Goal: Check status

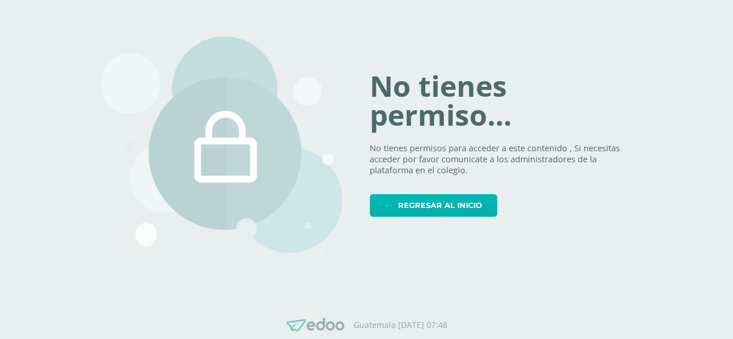
click at [424, 201] on span "Regresar al inicio" at bounding box center [440, 205] width 84 height 21
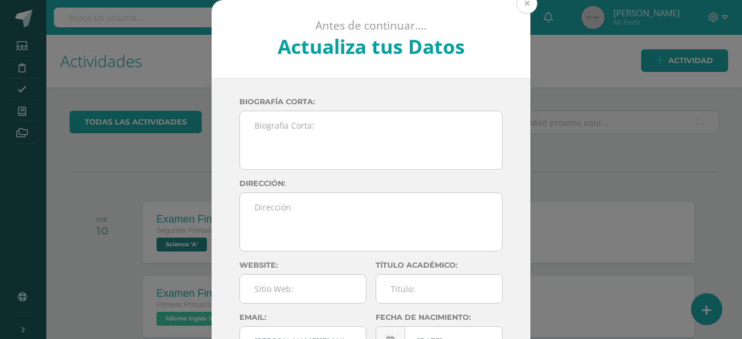
click at [525, 5] on button at bounding box center [526, 3] width 21 height 21
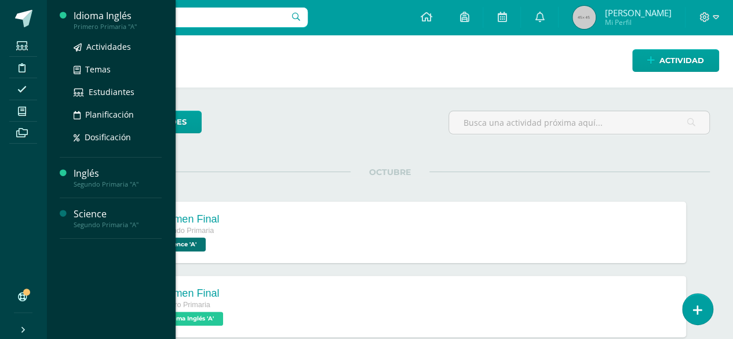
click at [125, 17] on div "Idioma Inglés" at bounding box center [118, 15] width 88 height 13
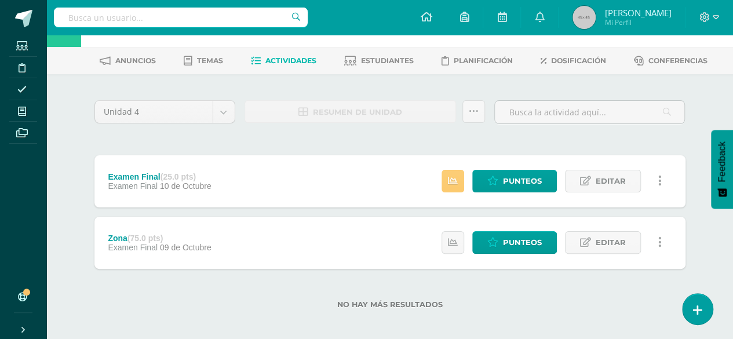
scroll to position [41, 0]
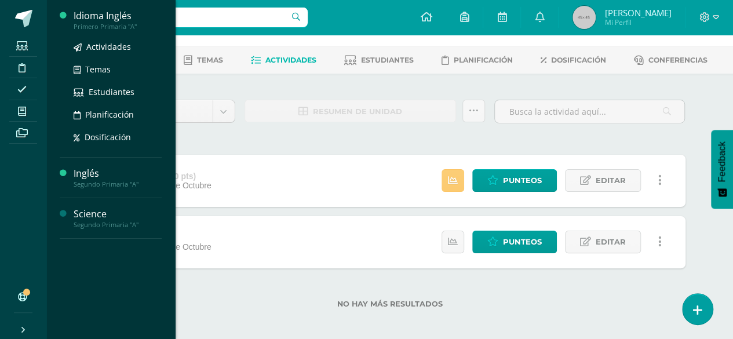
click at [93, 31] on div "Actividades Temas Estudiantes Planificación Dosificación" at bounding box center [118, 89] width 88 height 117
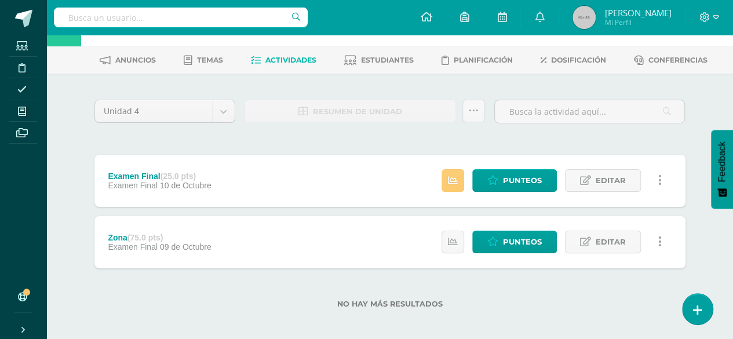
click at [209, 137] on div "Unidad 4 Unidad 1 Unidad 2 Unidad 3 Unidad 4 Resumen de unidad Subir actividade…" at bounding box center [390, 209] width 600 height 225
click at [144, 172] on div "Examen Final (25.0 pts)" at bounding box center [159, 176] width 103 height 9
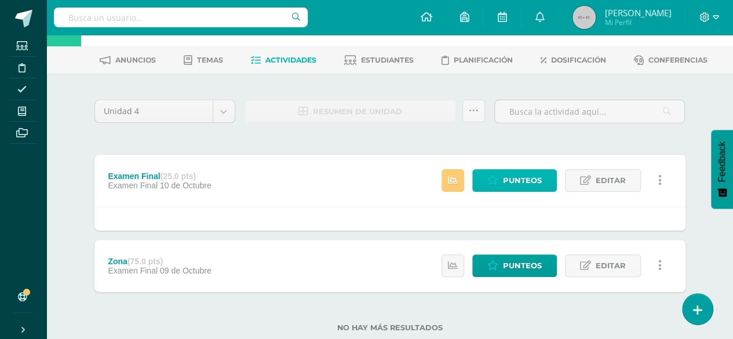
click at [515, 183] on span "Punteos" at bounding box center [522, 180] width 39 height 21
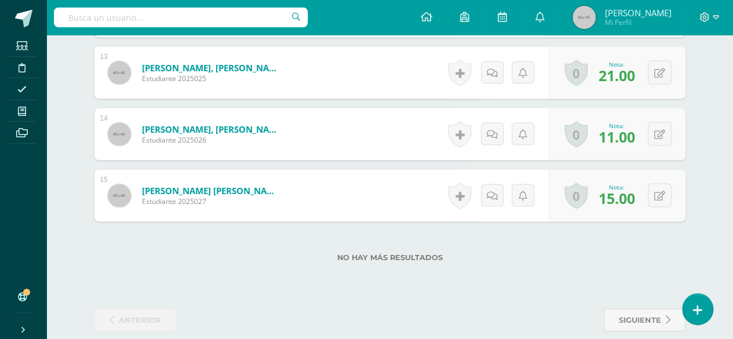
scroll to position [1092, 0]
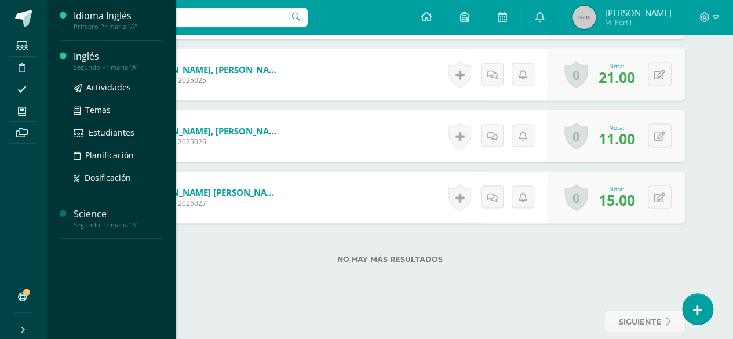
click at [116, 59] on div "Inglés" at bounding box center [118, 56] width 88 height 13
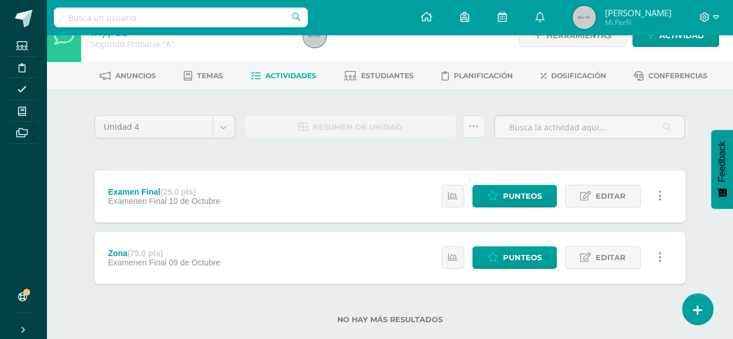
scroll to position [46, 0]
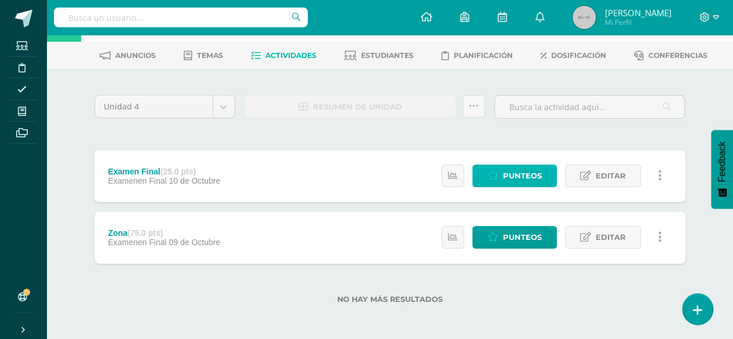
click at [504, 179] on span "Punteos" at bounding box center [522, 175] width 39 height 21
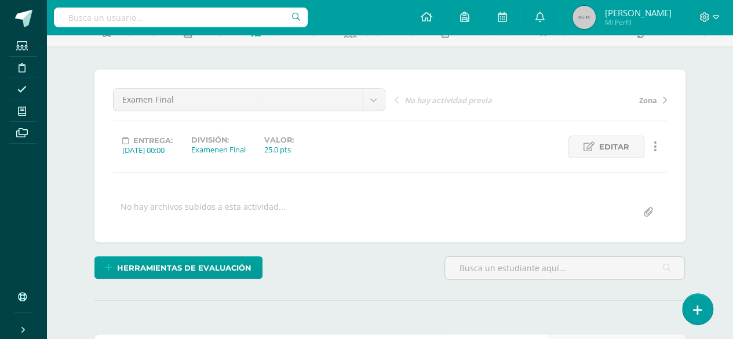
drag, startPoint x: 737, startPoint y: 111, endPoint x: 741, endPoint y: 145, distance: 35.0
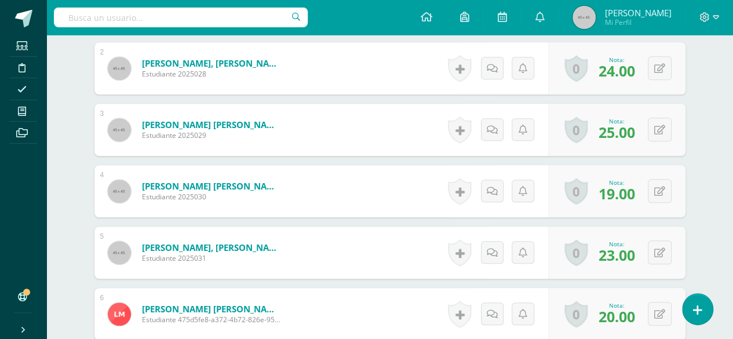
scroll to position [423, 0]
